Goal: Task Accomplishment & Management: Manage account settings

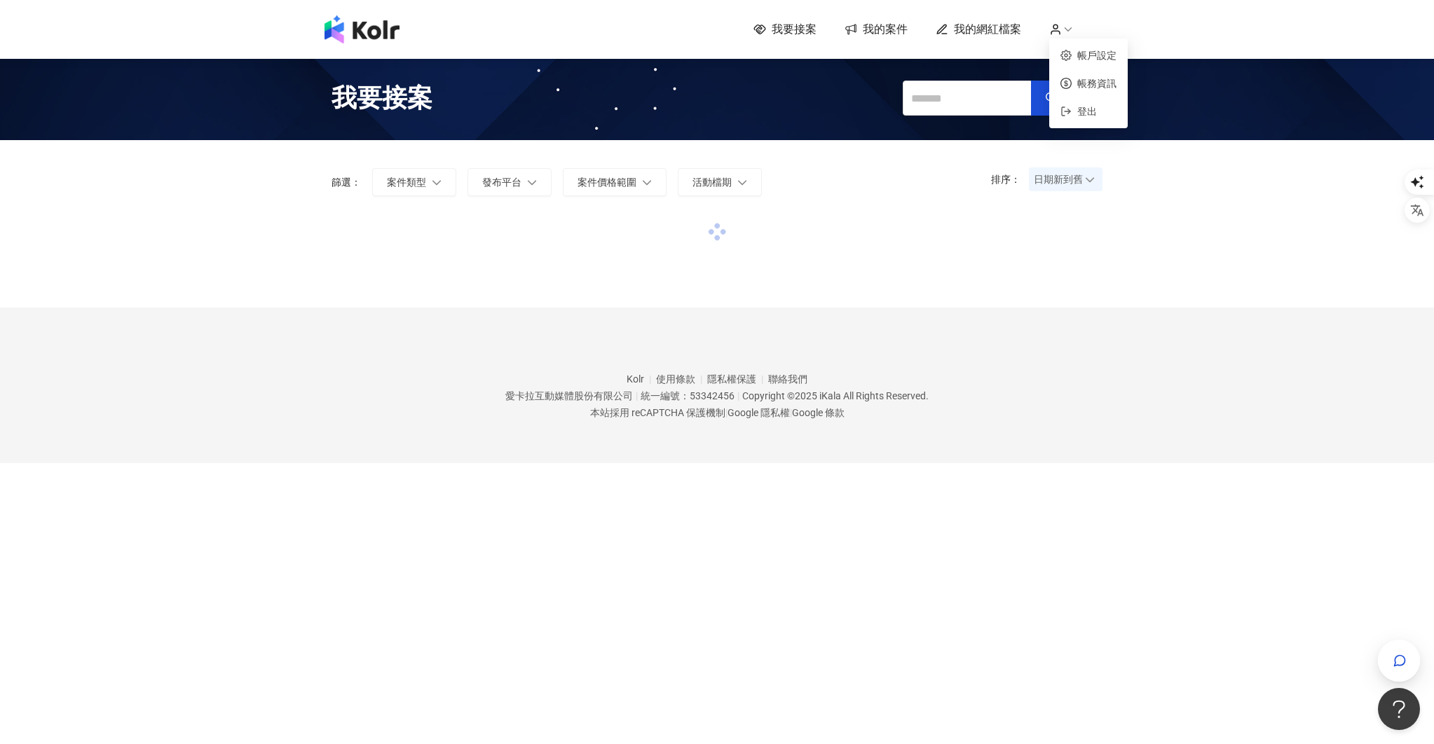
click at [1060, 27] on icon at bounding box center [1055, 29] width 13 height 13
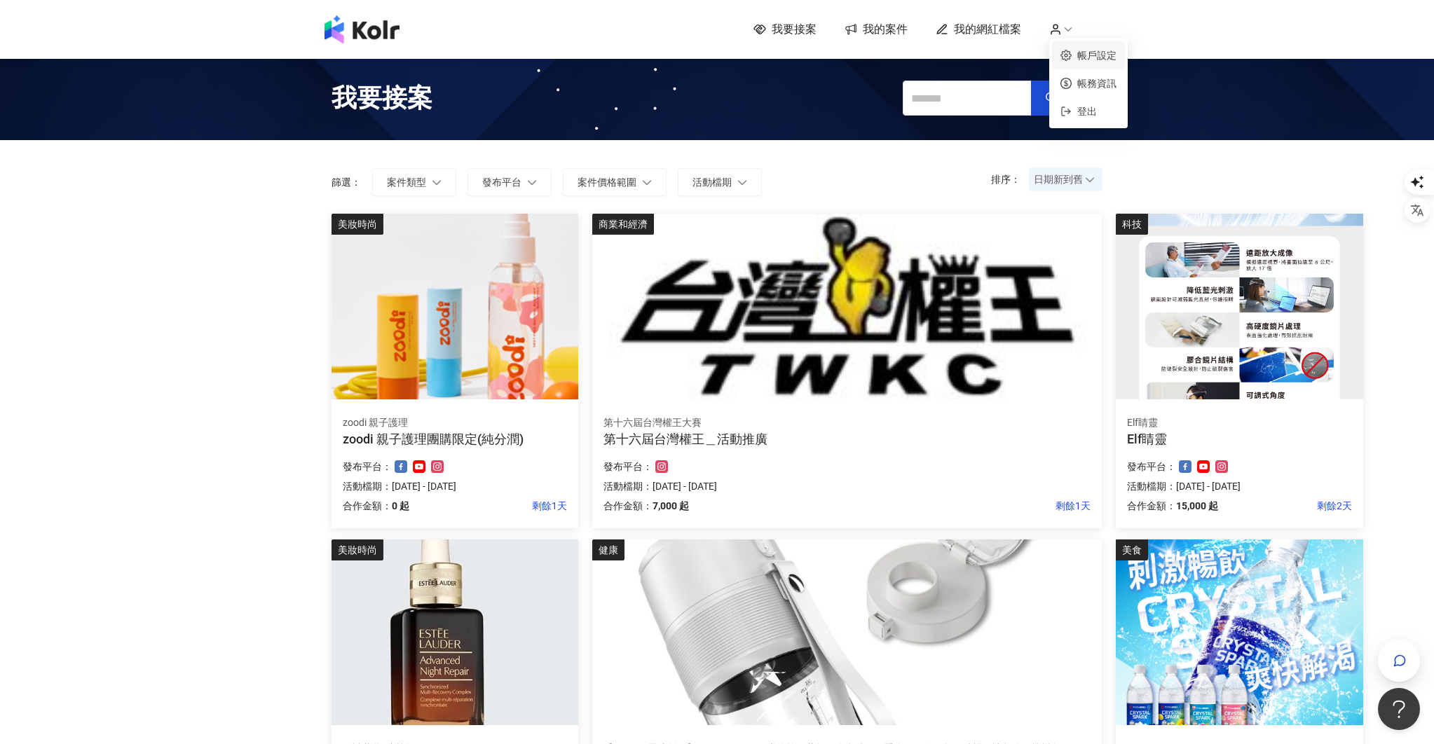
click at [1105, 57] on link "帳戶設定" at bounding box center [1096, 55] width 39 height 11
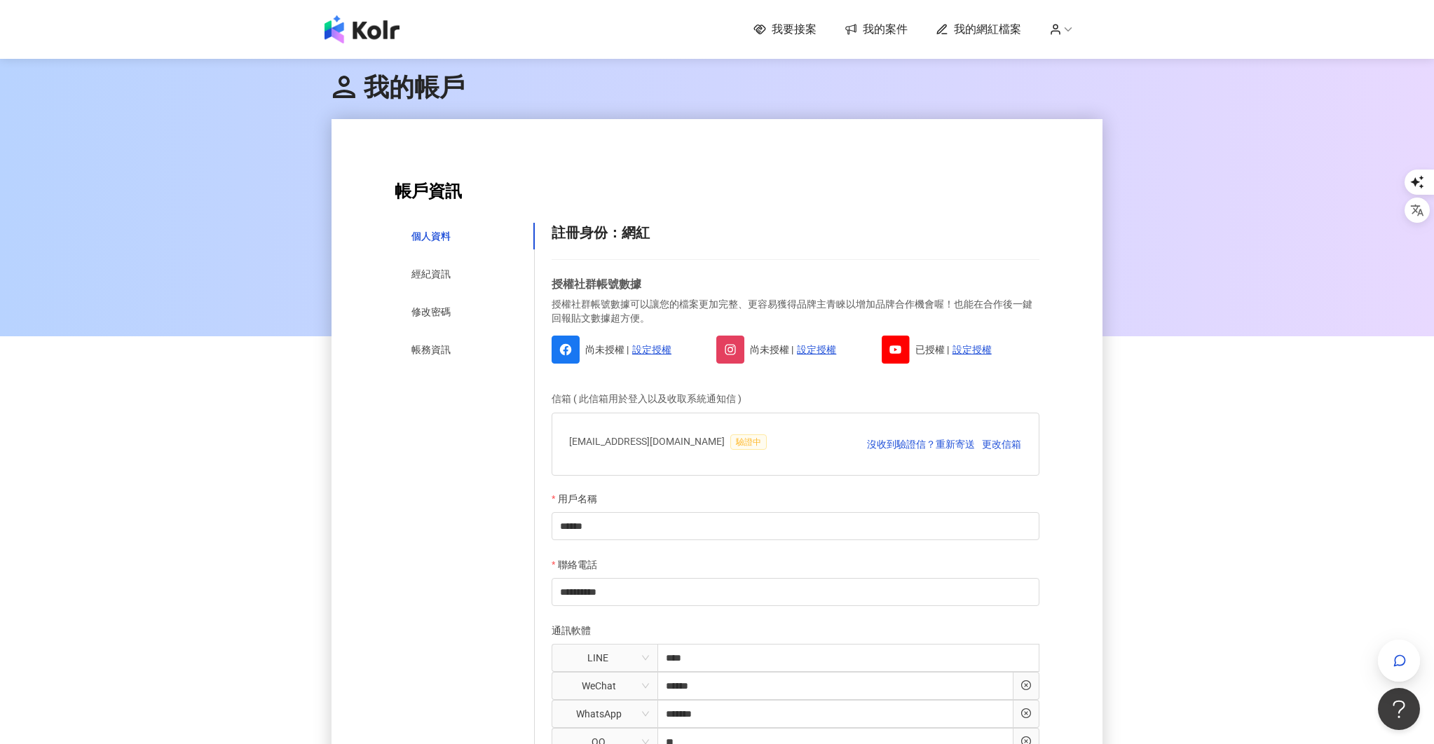
click at [1049, 27] on icon at bounding box center [1055, 29] width 13 height 13
click at [1079, 86] on link "帳務資訊" at bounding box center [1096, 83] width 39 height 11
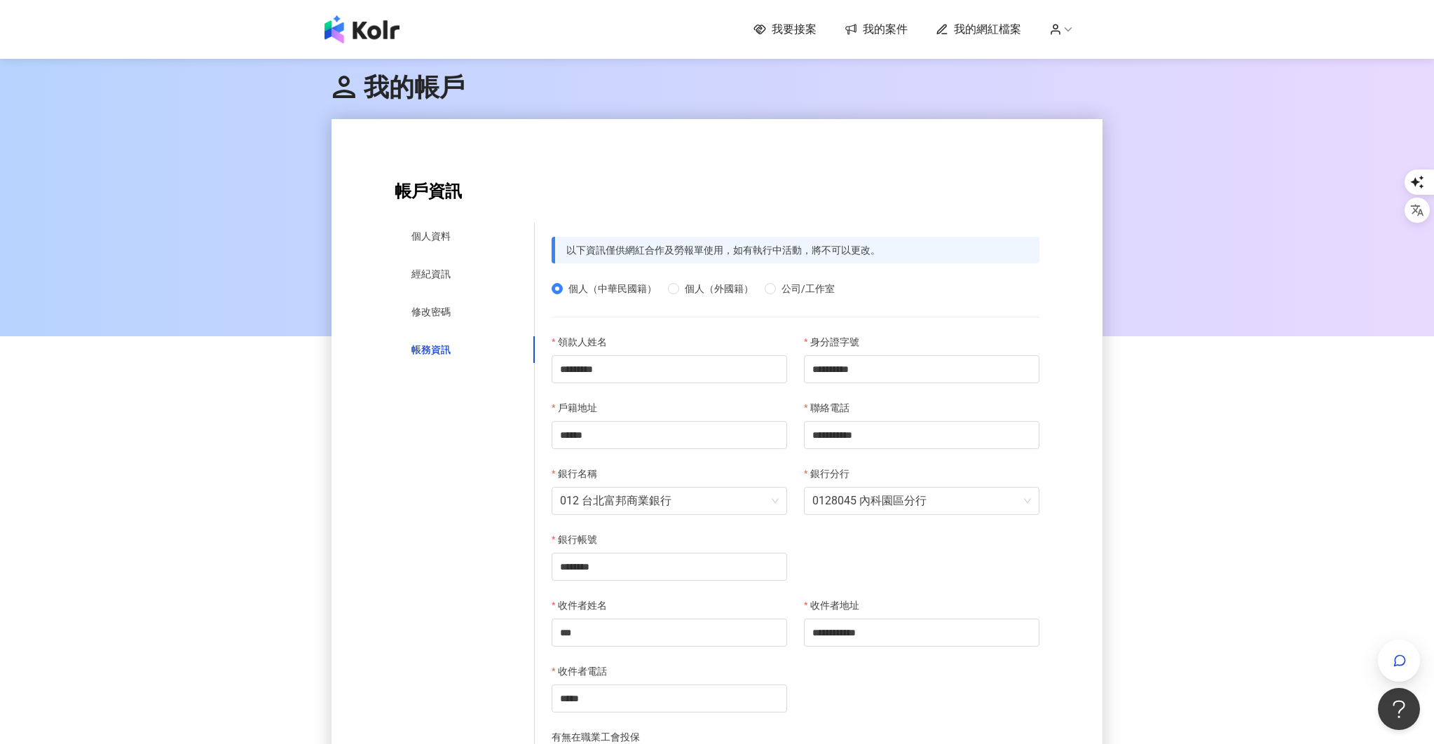
click at [1053, 34] on icon at bounding box center [1055, 29] width 13 height 13
click at [1087, 61] on link "帳戶設定" at bounding box center [1096, 55] width 39 height 11
